Goal: Task Accomplishment & Management: Complete application form

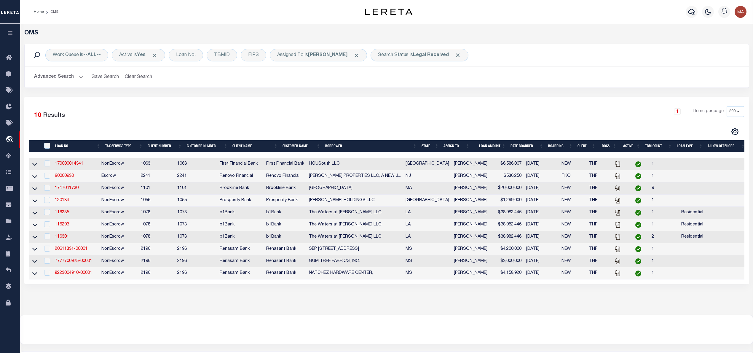
select select "200"
click at [423, 54] on b "Legal Received" at bounding box center [431, 55] width 36 height 5
select select "RD"
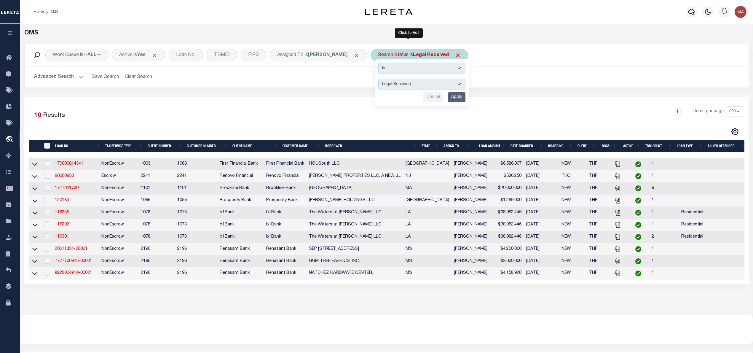
click at [448, 97] on input "Apply" at bounding box center [456, 97] width 17 height 10
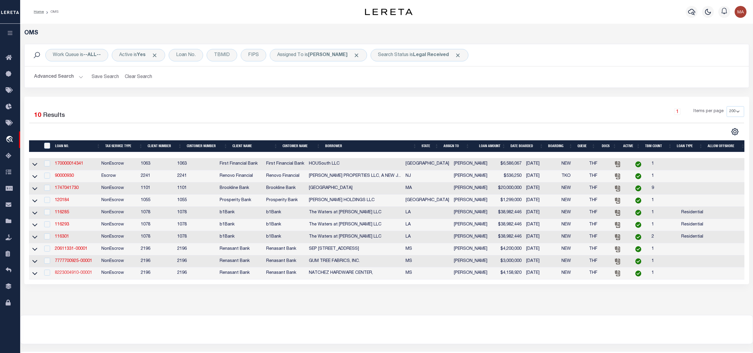
click at [76, 275] on link "8223004910-00001" at bounding box center [73, 273] width 37 height 4
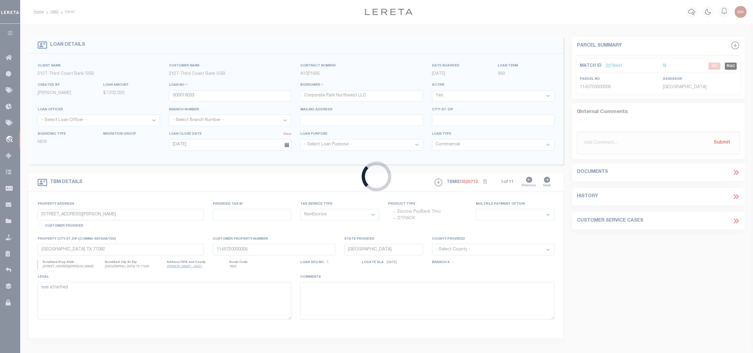
type input "8223004910-00001"
type input "NATCHEZ HARDWARE CENTER,"
select select
select select "400"
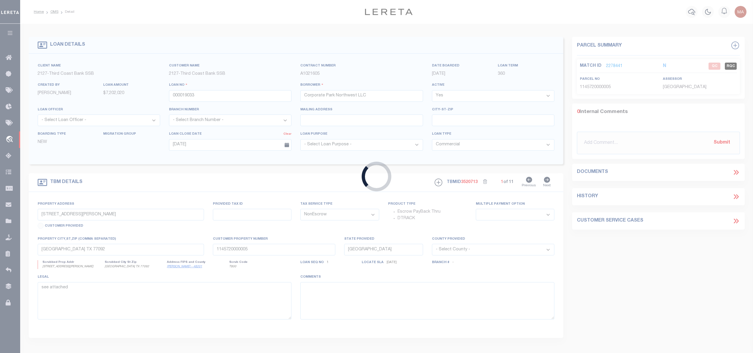
select select
type input "SGT [PERSON_NAME] DR & [PERSON_NAME] DR"
select select
type input "NATCHEZ MS 39120"
type input "MS"
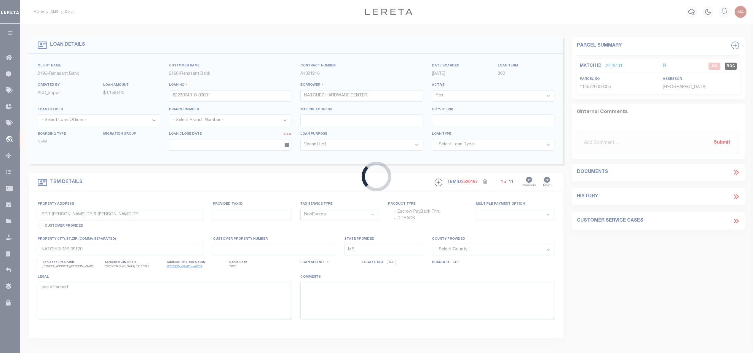
select select
select select "164191"
select select "5191"
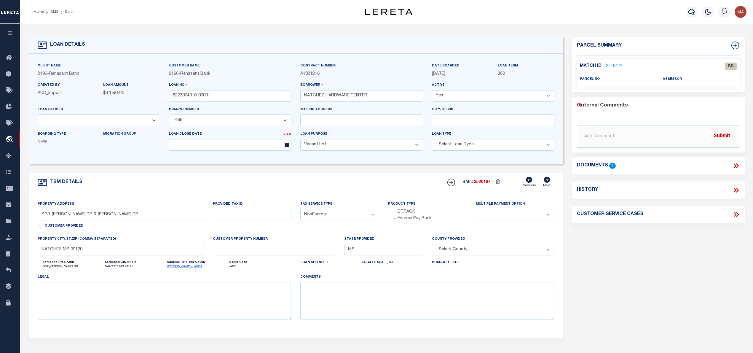
click at [737, 164] on icon at bounding box center [736, 166] width 8 height 8
